Goal: Navigation & Orientation: Understand site structure

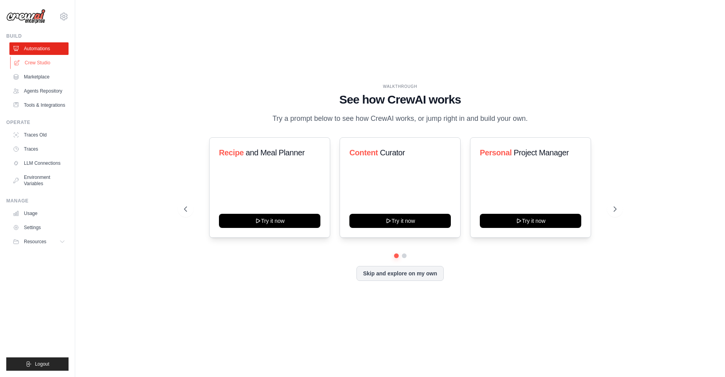
click at [26, 61] on link "Crew Studio" at bounding box center [39, 62] width 59 height 13
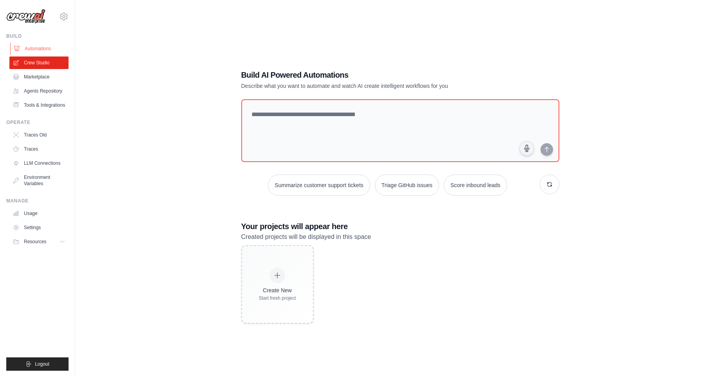
click at [40, 50] on link "Automations" at bounding box center [39, 48] width 59 height 13
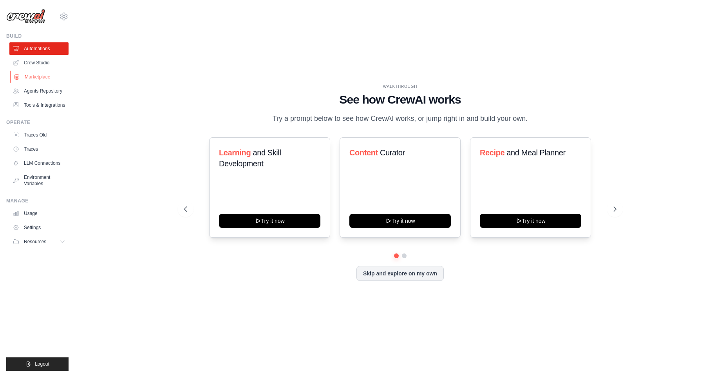
click at [47, 76] on link "Marketplace" at bounding box center [39, 77] width 59 height 13
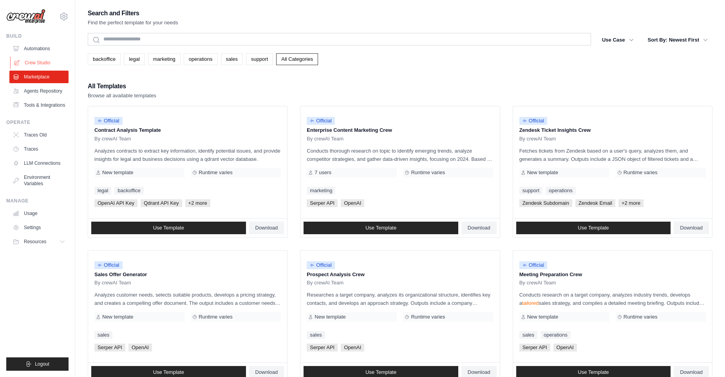
click at [49, 65] on link "Crew Studio" at bounding box center [39, 62] width 59 height 13
click at [43, 91] on link "Agents Repository" at bounding box center [39, 91] width 59 height 13
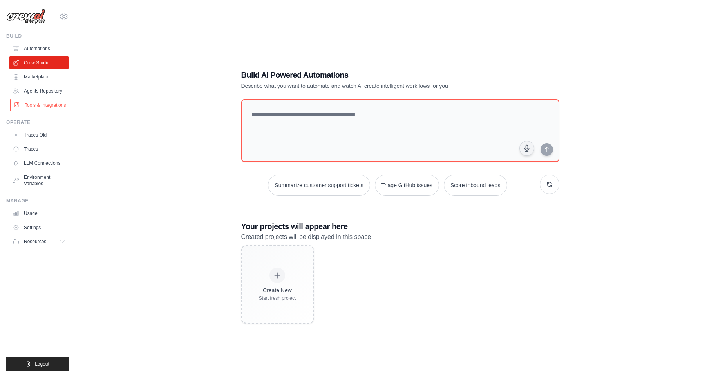
click at [34, 110] on link "Tools & Integrations" at bounding box center [39, 105] width 59 height 13
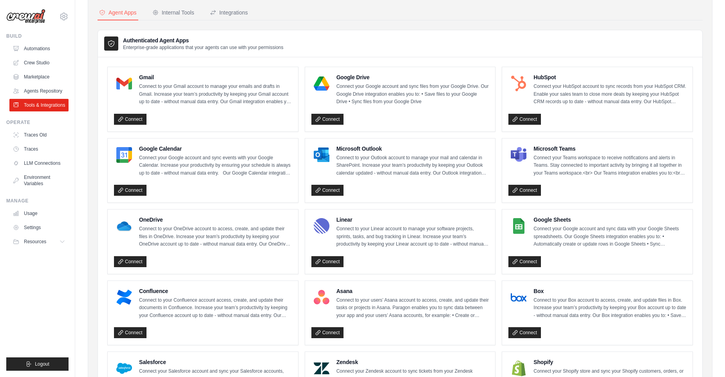
scroll to position [36, 0]
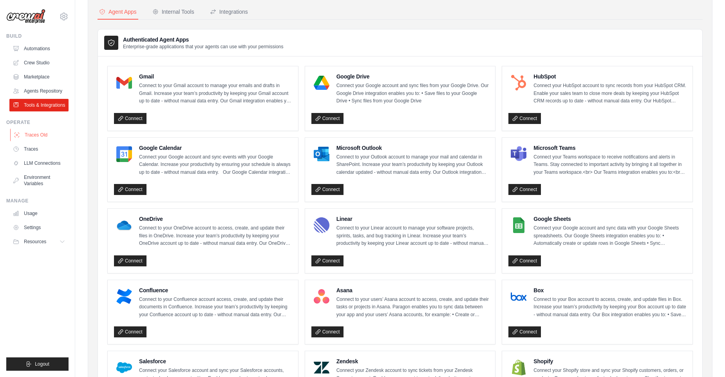
click at [48, 141] on link "Traces Old" at bounding box center [39, 135] width 59 height 13
